Goal: Task Accomplishment & Management: Manage account settings

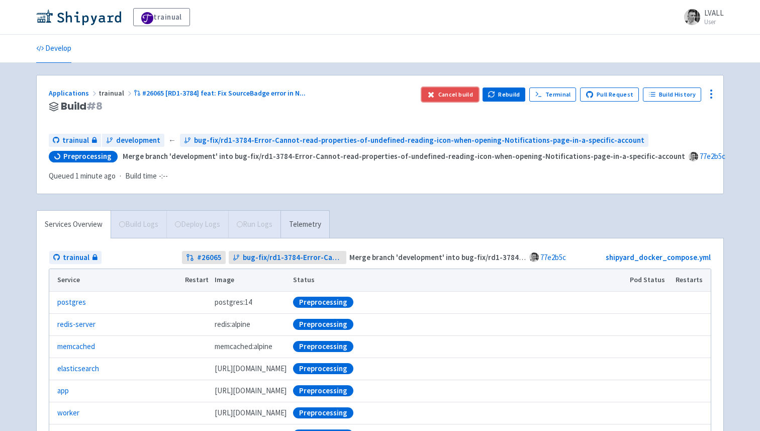
click at [451, 95] on button "Cancel build" at bounding box center [449, 94] width 57 height 14
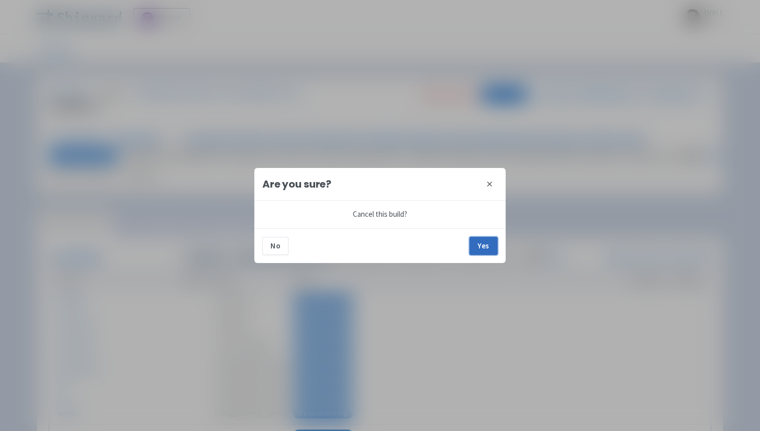
click at [484, 246] on button "Yes" at bounding box center [483, 246] width 28 height 18
